Goal: Transaction & Acquisition: Subscribe to service/newsletter

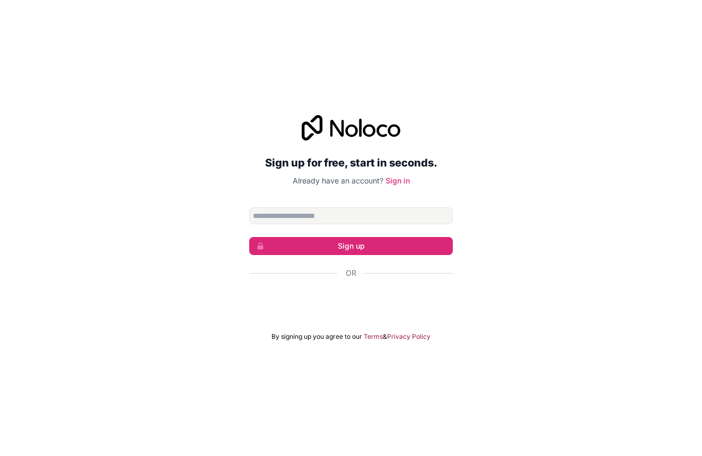
drag, startPoint x: 355, startPoint y: 211, endPoint x: 355, endPoint y: 227, distance: 16.5
click at [355, 212] on input "Email address" at bounding box center [351, 215] width 204 height 17
drag, startPoint x: 355, startPoint y: 227, endPoint x: 361, endPoint y: 220, distance: 9.0
click at [361, 220] on form "Sign up Or By signing up you agree to our Terms & Privacy Policy" at bounding box center [351, 274] width 204 height 134
click at [361, 220] on input "Email address" at bounding box center [351, 215] width 204 height 17
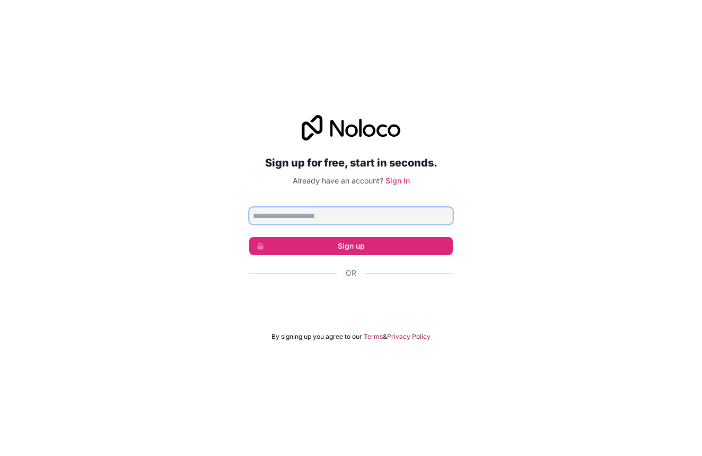
click at [361, 220] on input "Email address" at bounding box center [351, 215] width 204 height 17
click at [408, 48] on div "Sign up for free, start in seconds. Already have an account? Sign in Sign up Or…" at bounding box center [351, 228] width 702 height 456
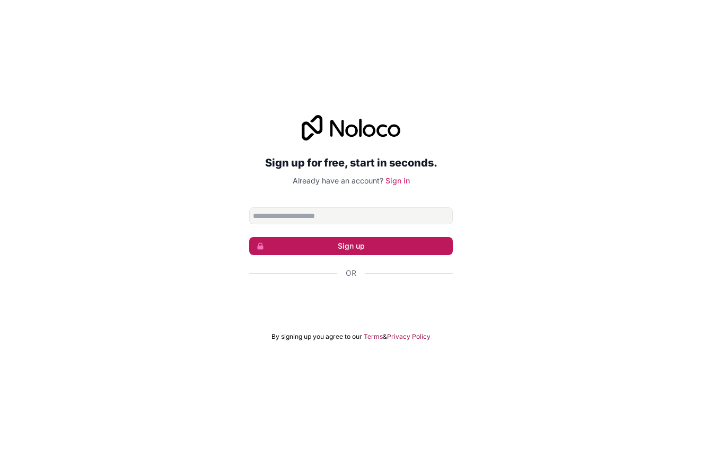
click at [384, 243] on button "Sign up" at bounding box center [351, 246] width 204 height 18
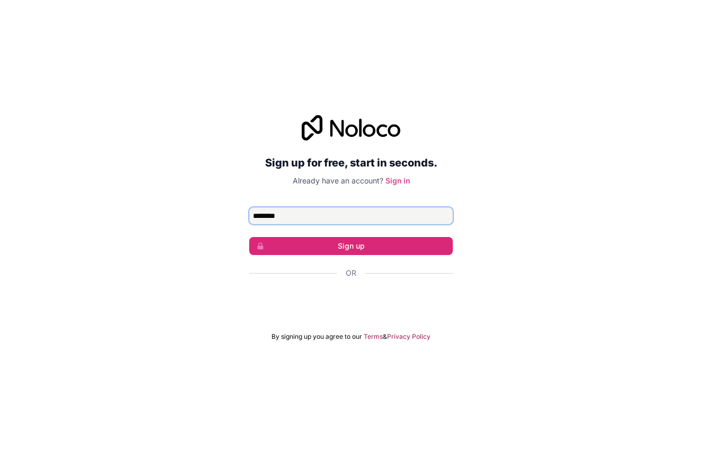
type input "********"
click at [353, 217] on input "********" at bounding box center [351, 215] width 204 height 17
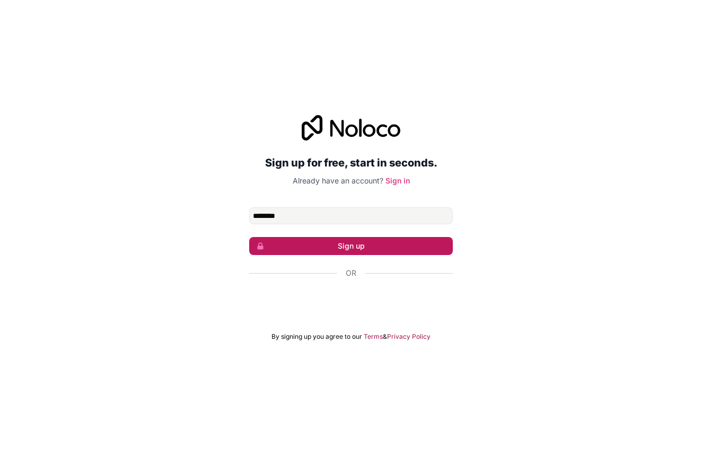
click at [434, 245] on button "Sign up" at bounding box center [351, 246] width 204 height 18
click at [375, 247] on button "Sign up" at bounding box center [351, 246] width 204 height 18
drag, startPoint x: 363, startPoint y: 240, endPoint x: 355, endPoint y: 228, distance: 14.6
click at [362, 240] on button "Sign up" at bounding box center [351, 246] width 204 height 18
click at [387, 302] on div "Acceder con Google. Se abre en una pestaña nueva" at bounding box center [351, 301] width 204 height 23
